Goal: Information Seeking & Learning: Learn about a topic

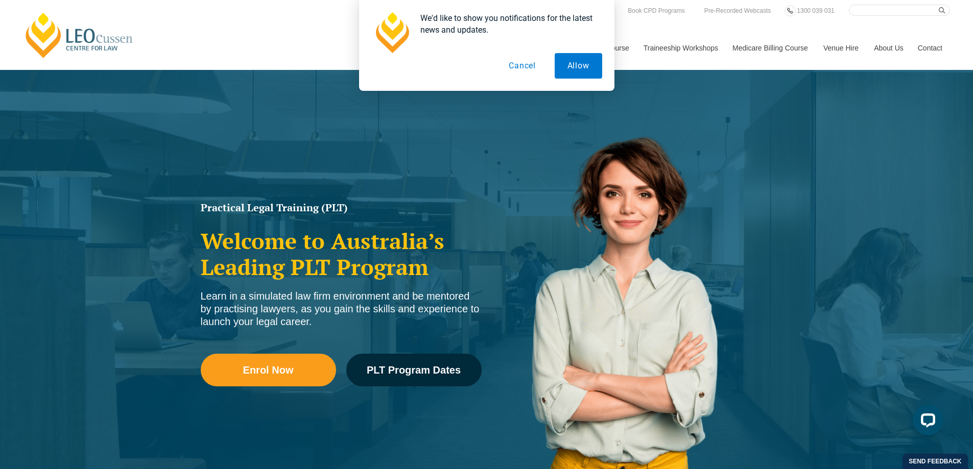
click at [563, 71] on button "Allow" at bounding box center [578, 66] width 47 height 26
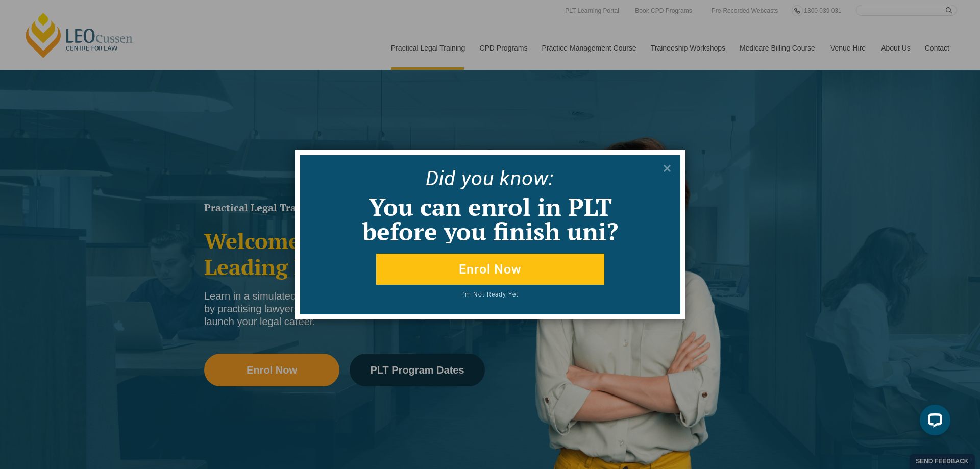
drag, startPoint x: 668, startPoint y: 170, endPoint x: 654, endPoint y: 171, distance: 14.3
click at [668, 170] on icon at bounding box center [667, 168] width 7 height 7
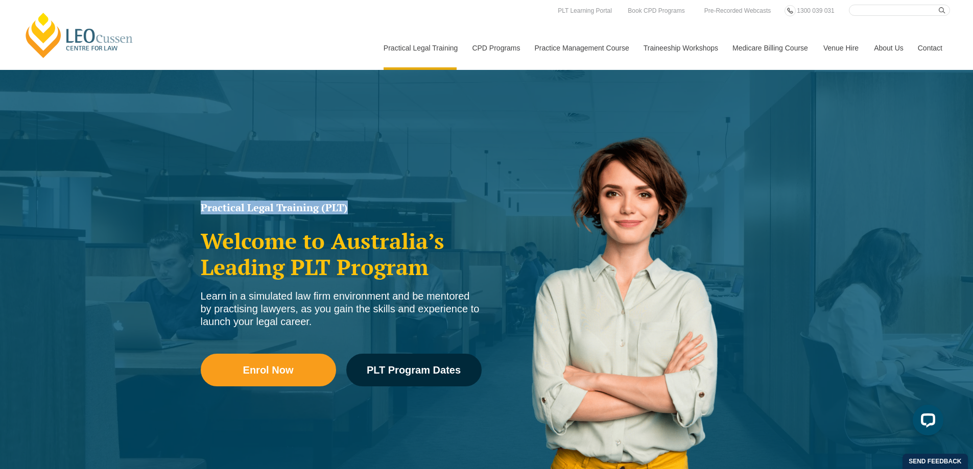
drag, startPoint x: 201, startPoint y: 204, endPoint x: 346, endPoint y: 207, distance: 145.1
click at [346, 207] on h1 "Practical Legal Training (PLT)" at bounding box center [341, 208] width 281 height 10
click at [296, 237] on h2 "Welcome to Australia’s Leading PLT Program" at bounding box center [341, 254] width 281 height 52
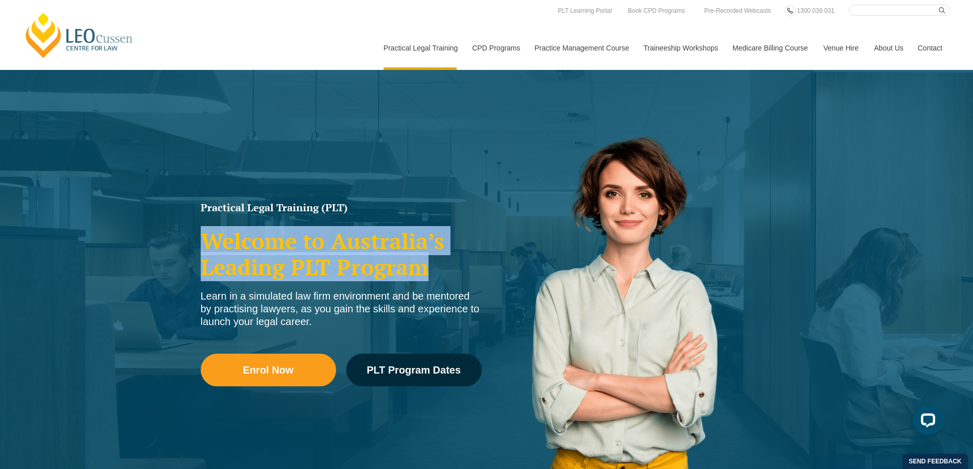
drag, startPoint x: 206, startPoint y: 237, endPoint x: 424, endPoint y: 272, distance: 220.8
click at [424, 272] on h2 "Welcome to Australia’s Leading PLT Program" at bounding box center [341, 254] width 281 height 52
click at [373, 268] on h2 "Welcome to Australia’s Leading PLT Program" at bounding box center [341, 254] width 281 height 52
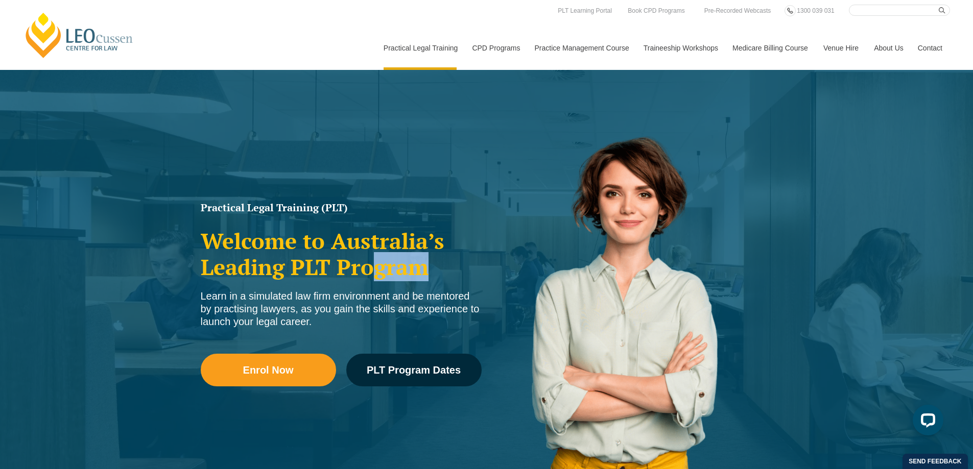
drag, startPoint x: 424, startPoint y: 266, endPoint x: 373, endPoint y: 267, distance: 51.6
click at [373, 267] on h2 "Welcome to Australia’s Leading PLT Program" at bounding box center [341, 254] width 281 height 52
click at [352, 274] on h2 "Welcome to Australia’s Leading PLT Program" at bounding box center [341, 254] width 281 height 52
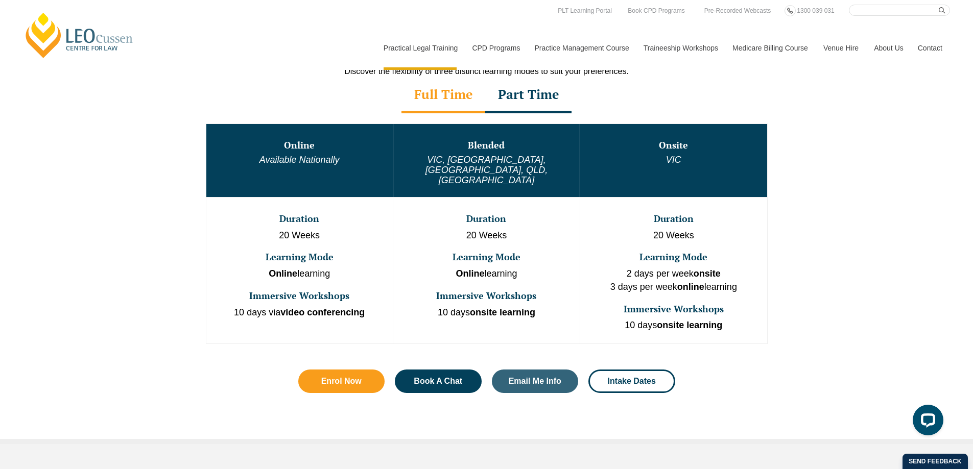
scroll to position [511, 0]
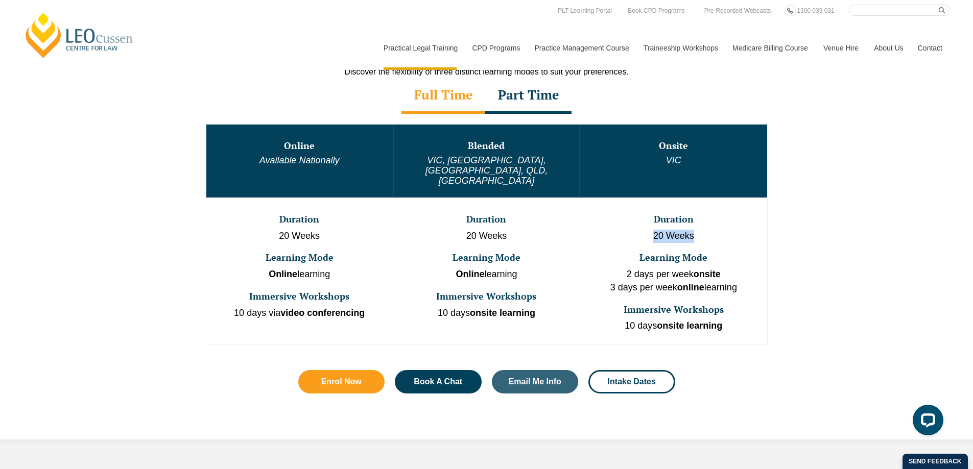
drag, startPoint x: 655, startPoint y: 212, endPoint x: 703, endPoint y: 217, distance: 48.3
click at [703, 230] on p "20 Weeks" at bounding box center [673, 236] width 184 height 13
click at [706, 230] on p "20 Weeks" at bounding box center [673, 236] width 184 height 13
drag, startPoint x: 466, startPoint y: 219, endPoint x: 513, endPoint y: 223, distance: 46.6
click at [513, 223] on td "Duration 20 Weeks Learning Mode Online learning Immersive Workshops 10 days ons…" at bounding box center [486, 271] width 187 height 147
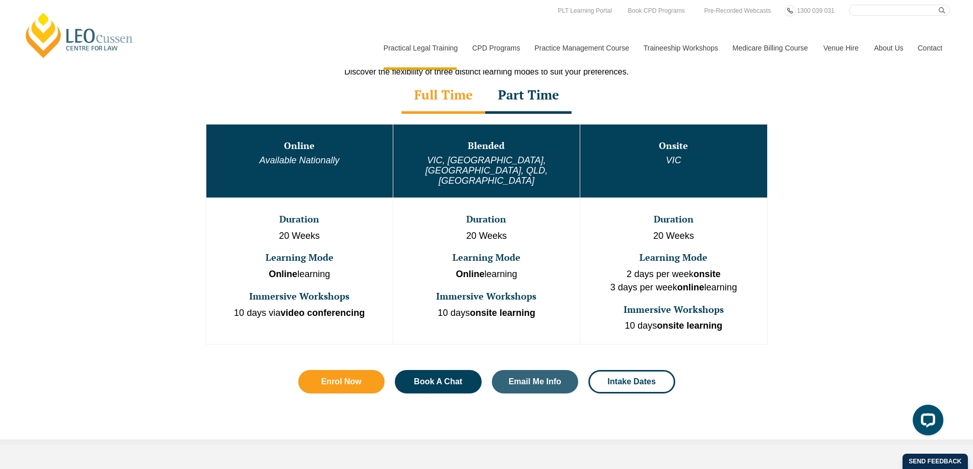
click at [503, 268] on p "Online learning" at bounding box center [486, 274] width 184 height 13
drag, startPoint x: 463, startPoint y: 253, endPoint x: 523, endPoint y: 253, distance: 59.7
click at [522, 268] on p "Online learning" at bounding box center [486, 274] width 184 height 13
click at [517, 269] on td "Duration 20 Weeks Learning Mode Online learning Immersive Workshops 10 days ons…" at bounding box center [486, 271] width 187 height 147
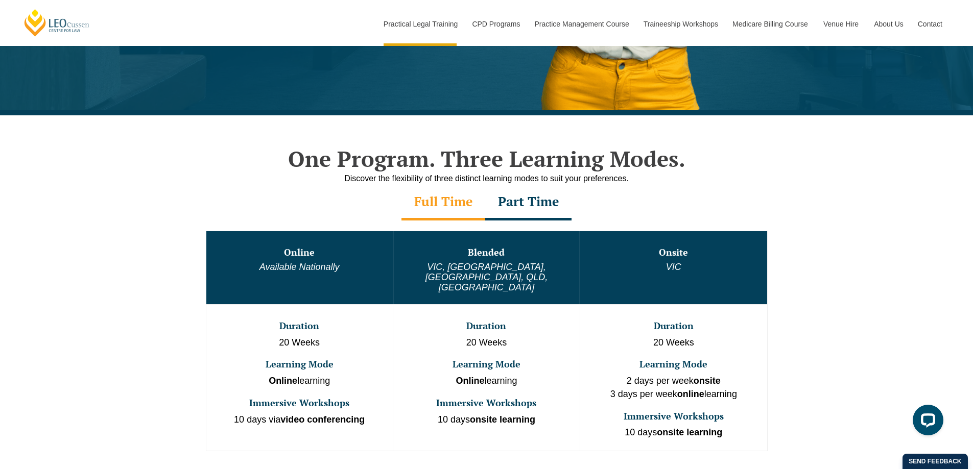
scroll to position [460, 0]
